Goal: Check status: Check status

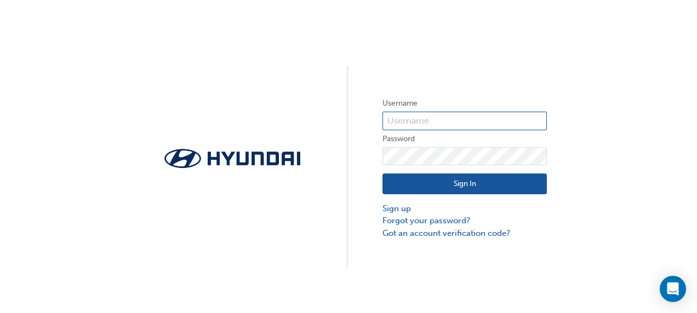
click at [431, 119] on input "text" at bounding box center [464, 121] width 164 height 19
type input "10000440"
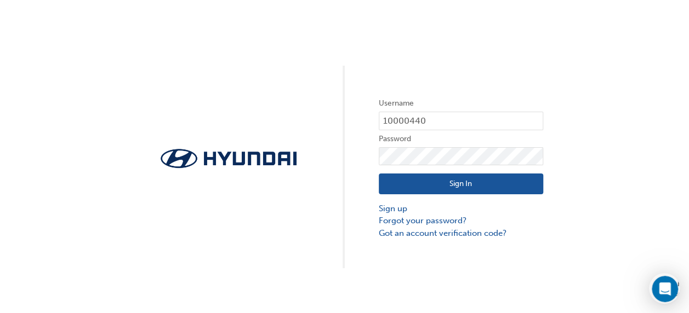
click at [477, 185] on button "Sign In" at bounding box center [461, 184] width 164 height 21
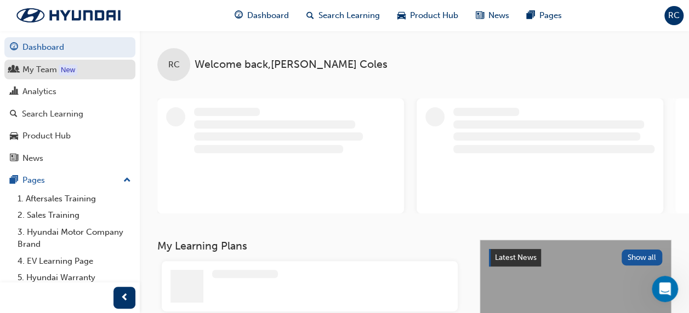
click at [53, 68] on div "My Team" at bounding box center [39, 70] width 35 height 13
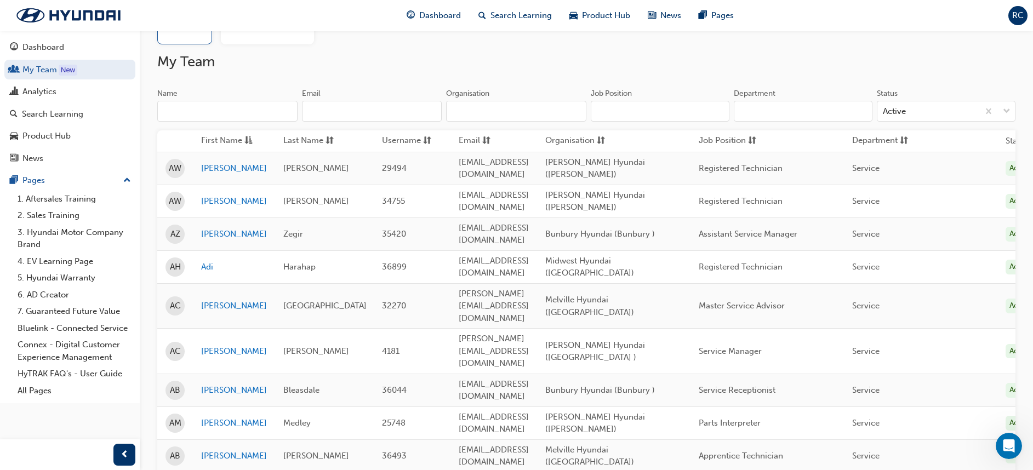
scroll to position [82, 0]
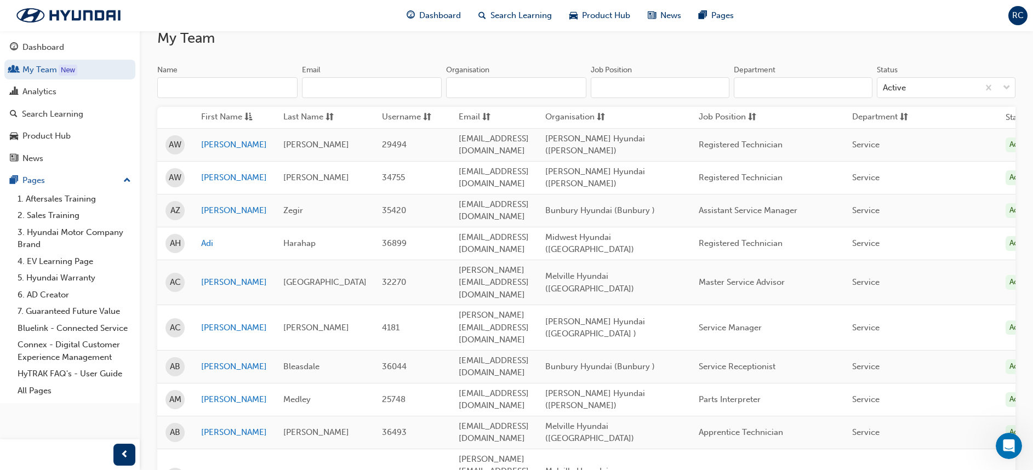
click at [519, 81] on input "Organisation" at bounding box center [516, 87] width 140 height 21
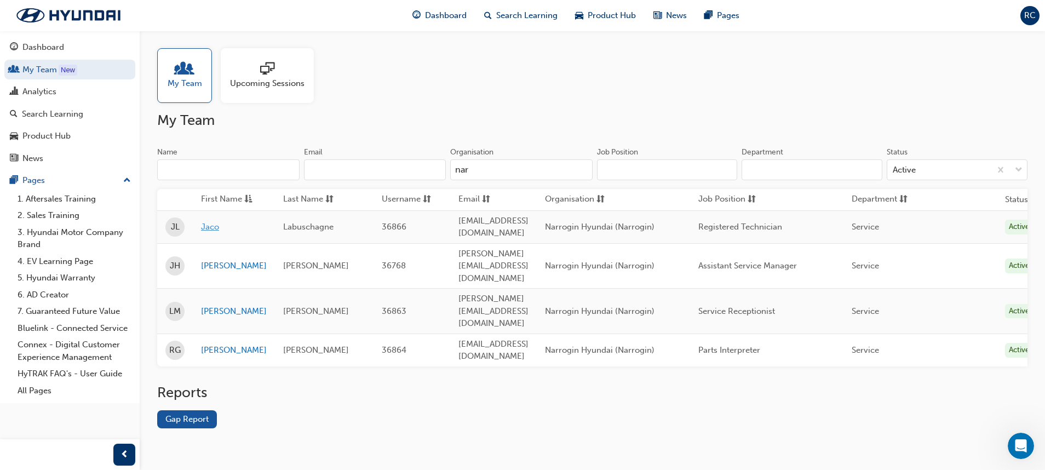
type input "nar"
click at [218, 227] on link "Jaco" at bounding box center [234, 227] width 66 height 13
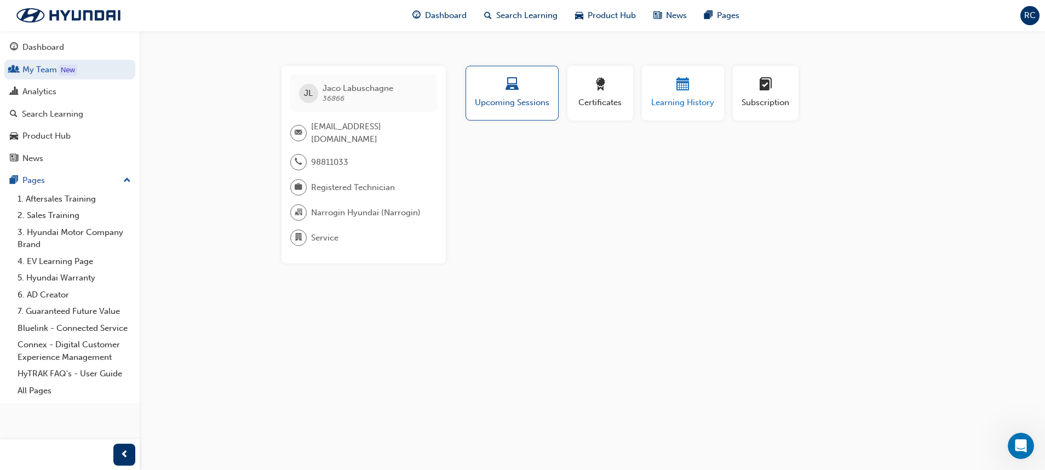
click at [666, 101] on span "Learning History" at bounding box center [683, 102] width 66 height 13
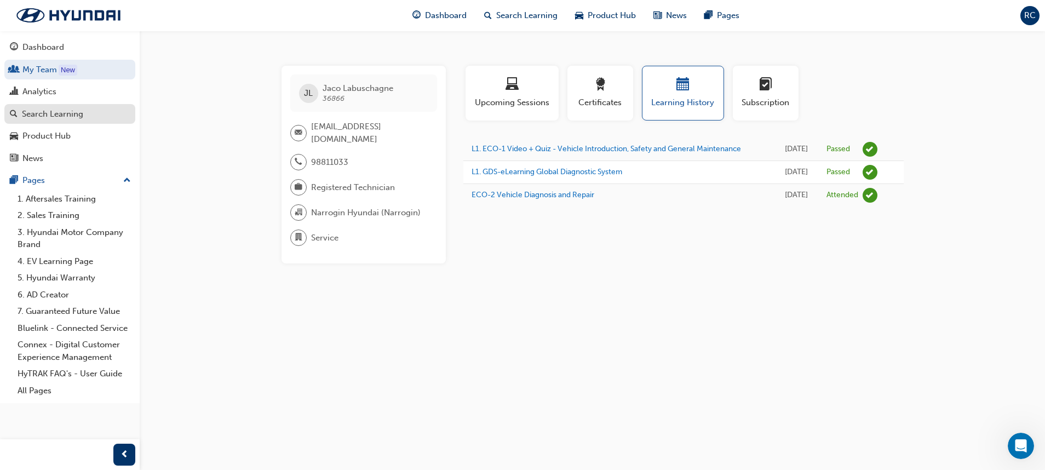
click at [55, 107] on div "Search Learning" at bounding box center [70, 114] width 120 height 14
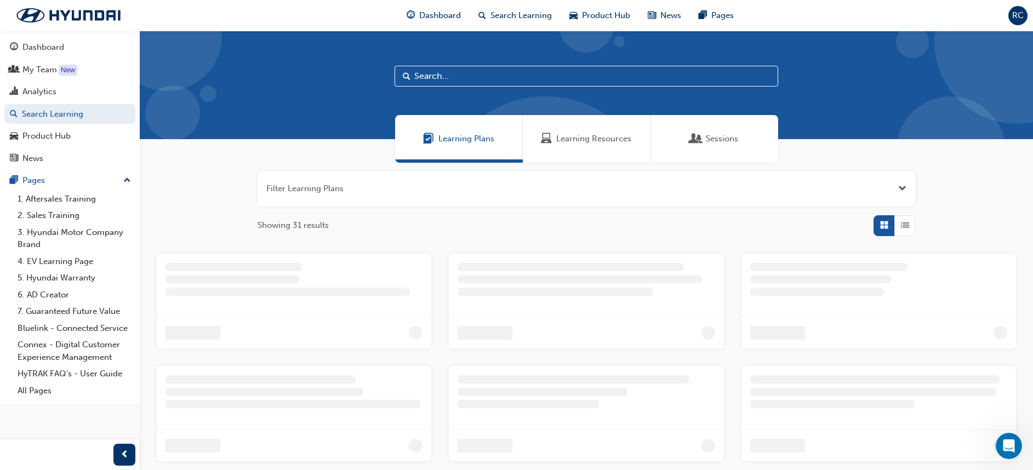
click at [466, 79] on input "text" at bounding box center [586, 76] width 384 height 21
type input "eco"
click at [248, 313] on span "ECO Vehicle Program" at bounding box center [214, 378] width 99 height 12
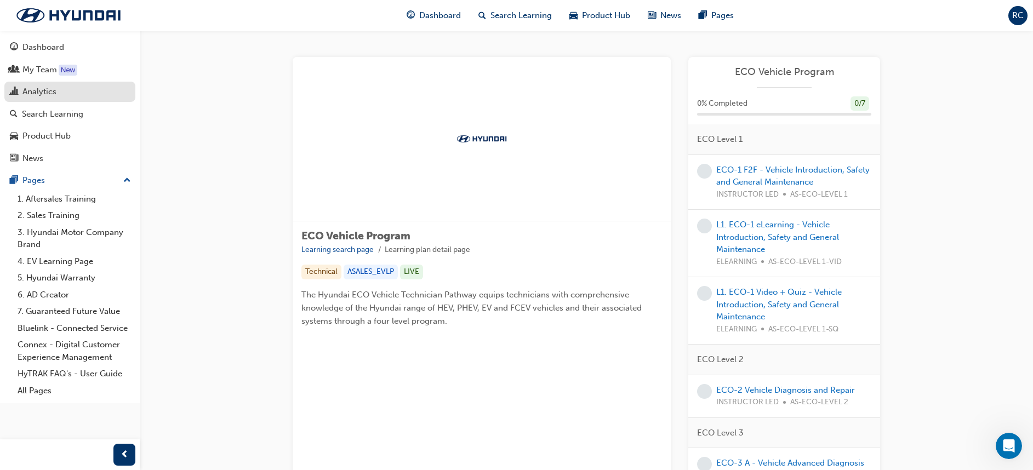
click at [37, 92] on div "Analytics" at bounding box center [39, 91] width 34 height 13
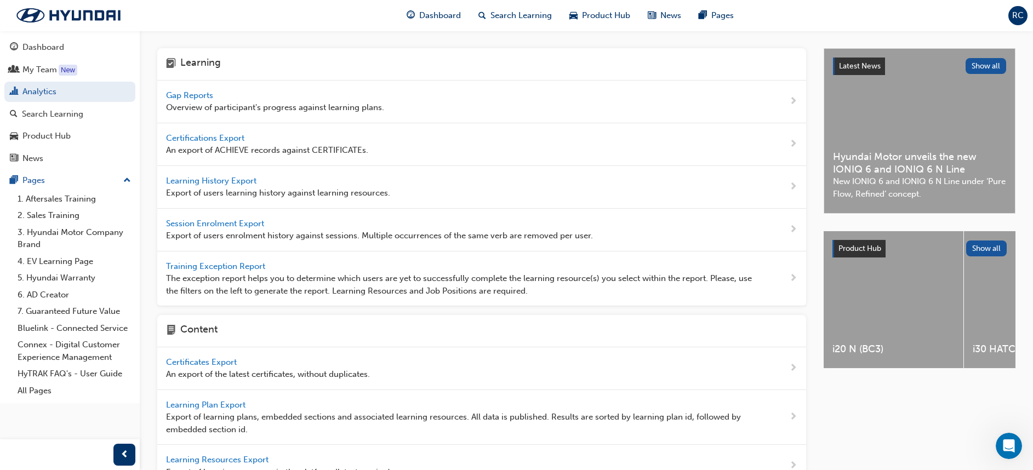
click at [208, 88] on div "Gap Reports Overview of participant's progress against learning plans." at bounding box center [481, 102] width 649 height 43
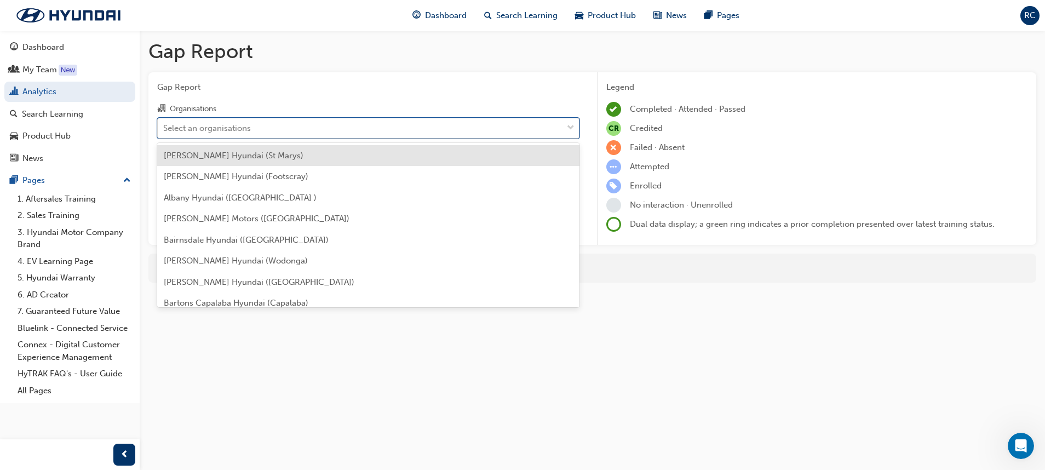
click at [277, 133] on div "Select an organisations" at bounding box center [360, 127] width 405 height 19
click at [164, 132] on input "Organisations option [PERSON_NAME] Hyundai (St Marys) focused, 1 of 182. 182 re…" at bounding box center [163, 127] width 1 height 9
type input "narr"
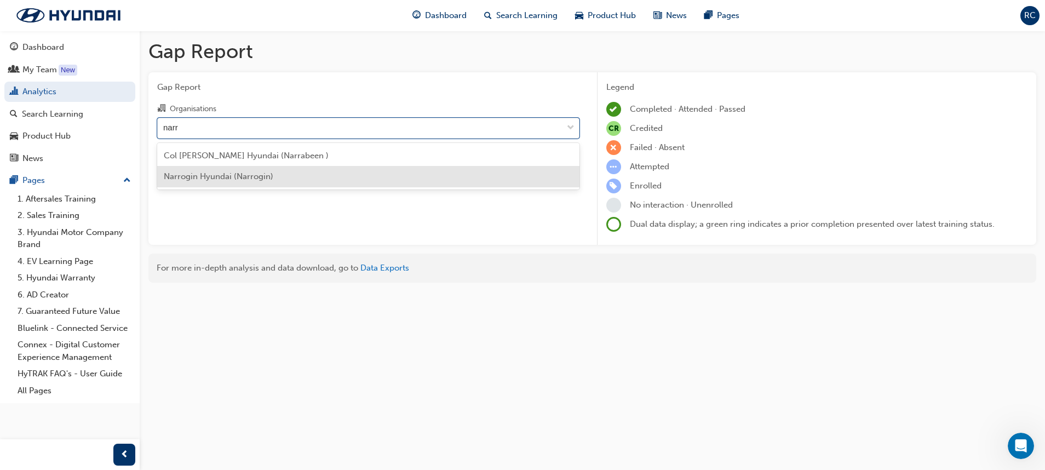
click at [284, 170] on div "Narrogin Hyundai (Narrogin)" at bounding box center [368, 176] width 422 height 21
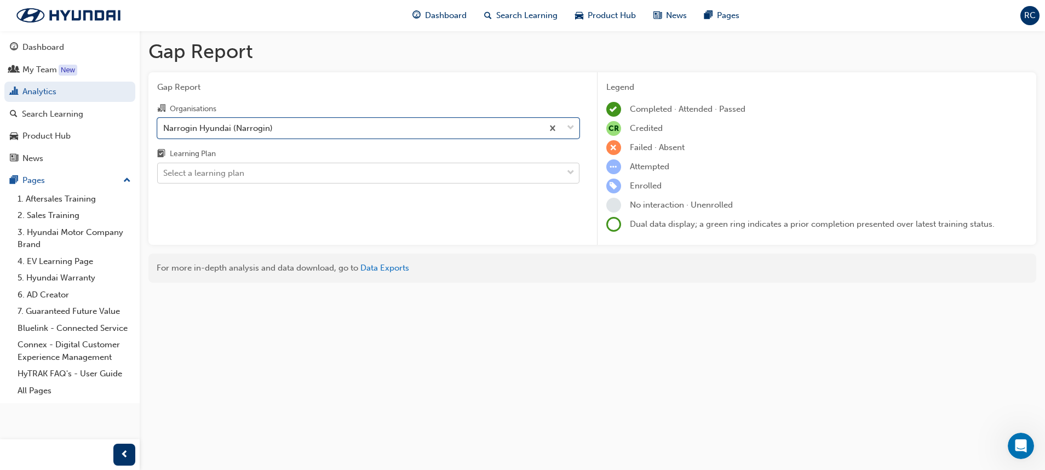
click at [262, 168] on div "Select a learning plan" at bounding box center [360, 173] width 405 height 19
click at [164, 168] on input "Learning Plan Select a learning plan" at bounding box center [163, 172] width 1 height 9
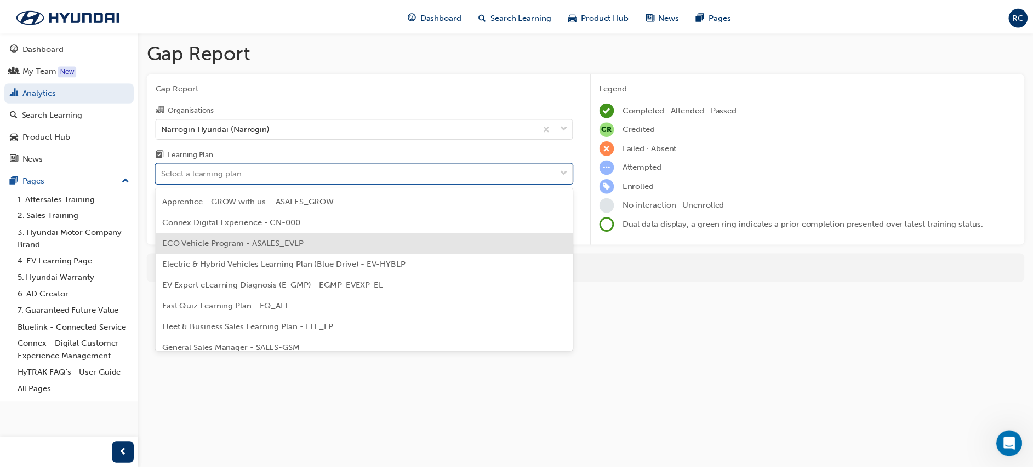
scroll to position [59, 0]
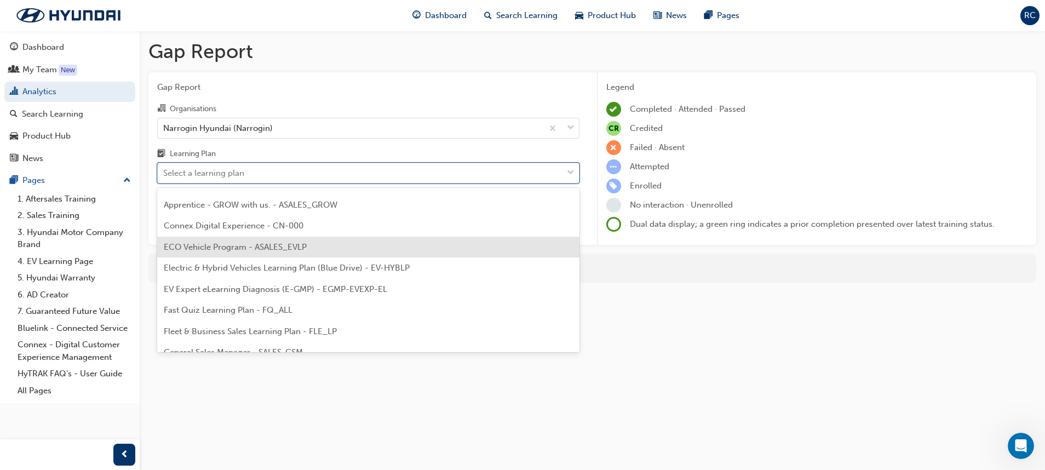
click at [387, 248] on div "ECO Vehicle Program - ASALES_EVLP" at bounding box center [368, 247] width 422 height 21
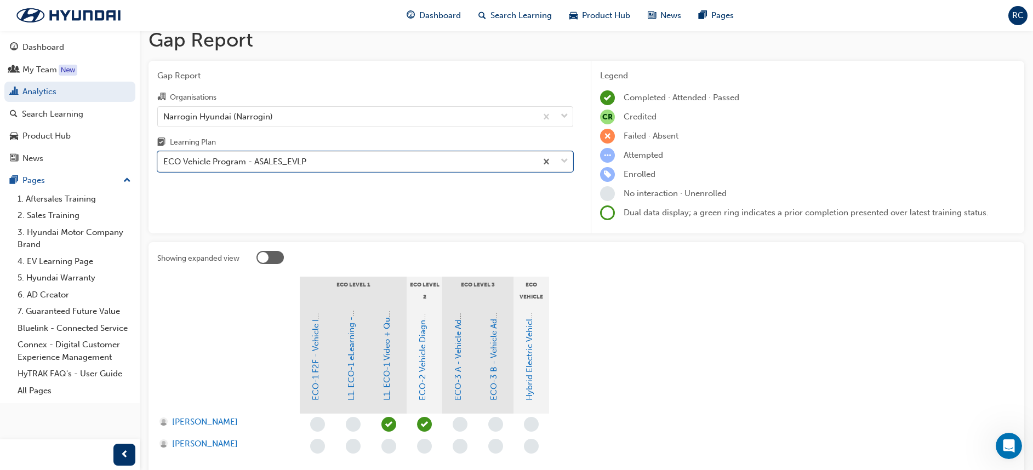
scroll to position [103, 0]
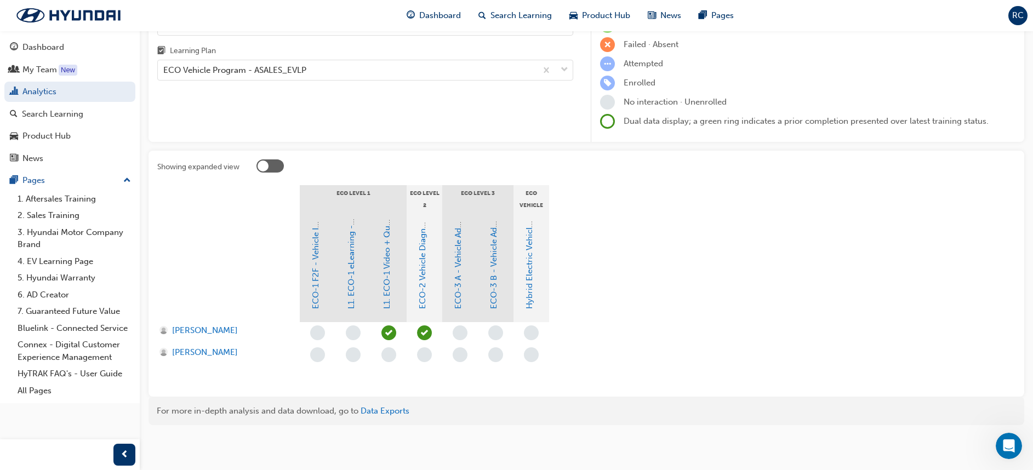
click at [392, 313] on span "learningRecordVerb_PASS-icon" at bounding box center [388, 332] width 15 height 15
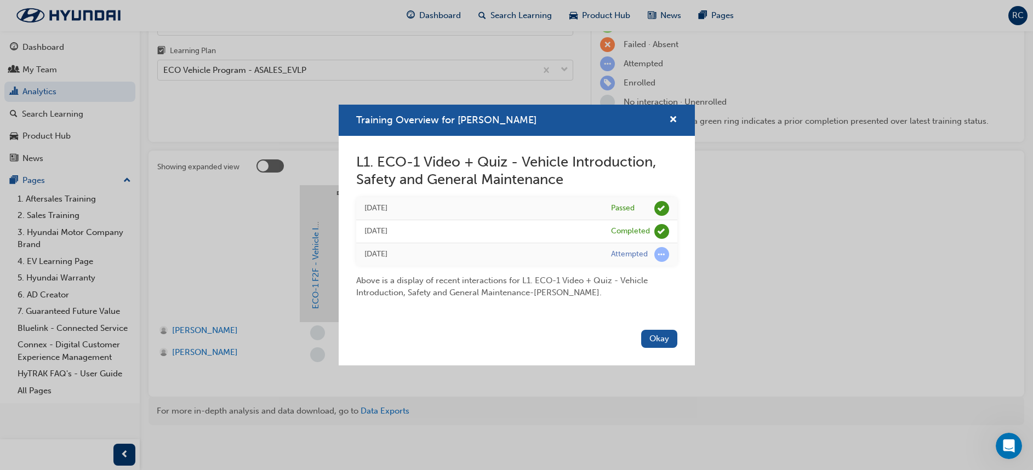
drag, startPoint x: 657, startPoint y: 334, endPoint x: 657, endPoint y: 323, distance: 10.4
click at [657, 313] on button "Okay" at bounding box center [659, 339] width 36 height 18
